Goal: Navigation & Orientation: Find specific page/section

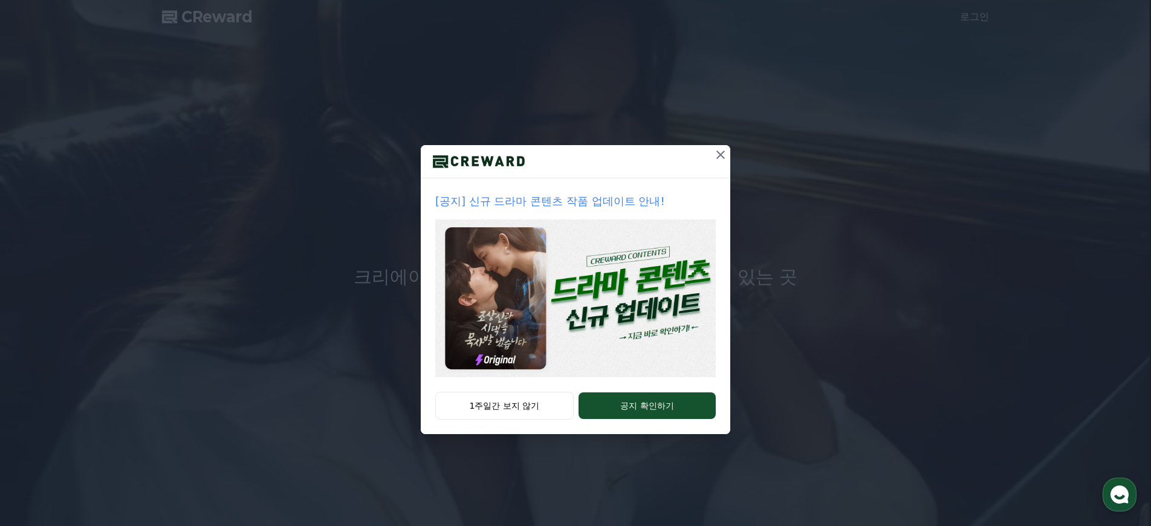
click at [729, 153] on button at bounding box center [720, 154] width 19 height 19
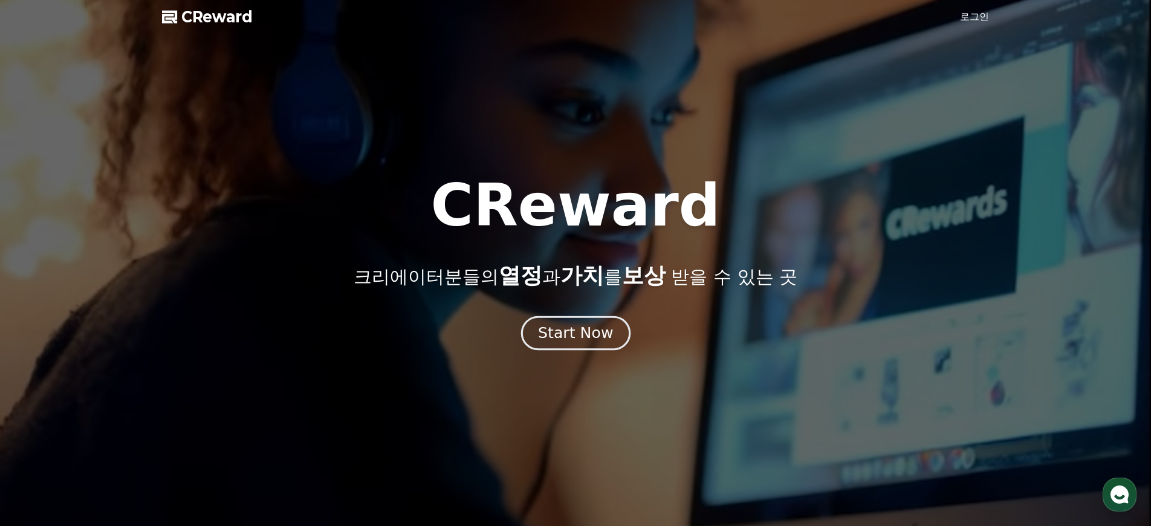
click at [571, 322] on button "Start Now" at bounding box center [575, 333] width 109 height 34
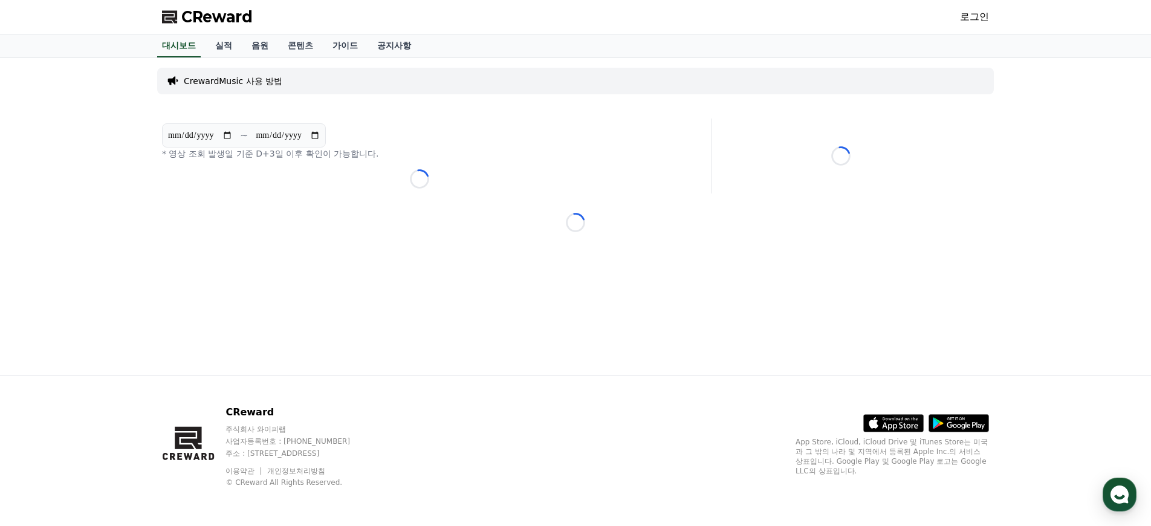
click at [445, 267] on div "**********" at bounding box center [575, 216] width 846 height 317
click at [220, 45] on link "실적" at bounding box center [224, 45] width 36 height 23
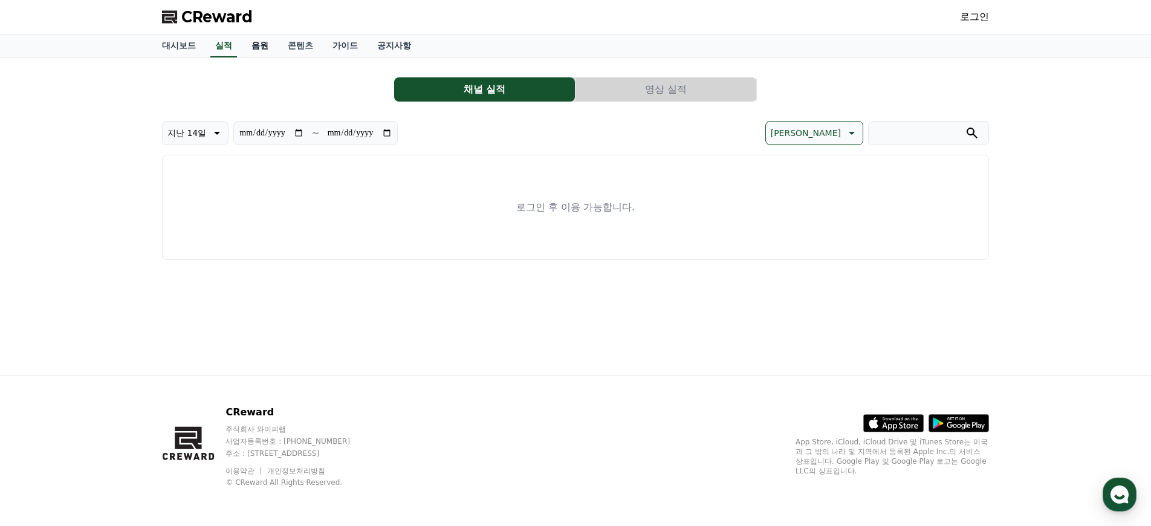
click at [258, 44] on link "음원" at bounding box center [260, 45] width 36 height 23
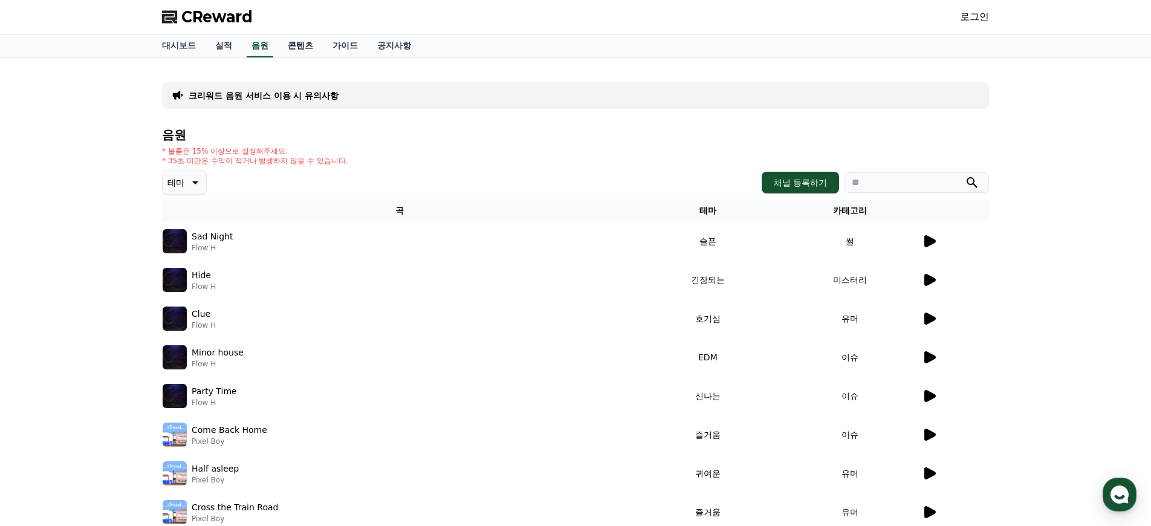
click at [288, 44] on link "콘텐츠" at bounding box center [300, 45] width 45 height 23
click at [332, 50] on link "가이드" at bounding box center [345, 45] width 45 height 23
